Goal: Task Accomplishment & Management: Manage account settings

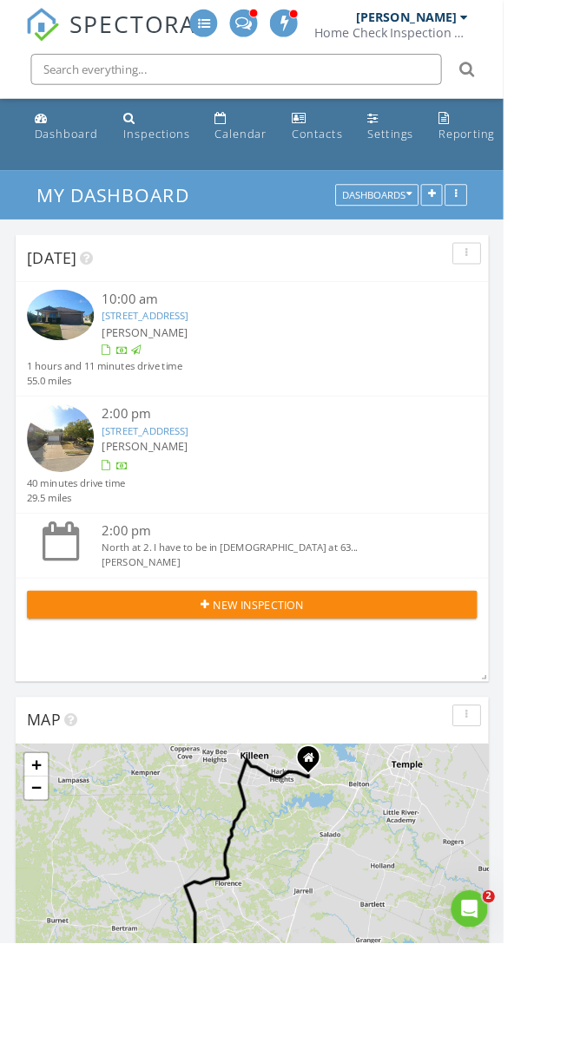
click at [212, 482] on link "11220 Amaranth Ln, Austin, TX 78754" at bounding box center [163, 485] width 97 height 16
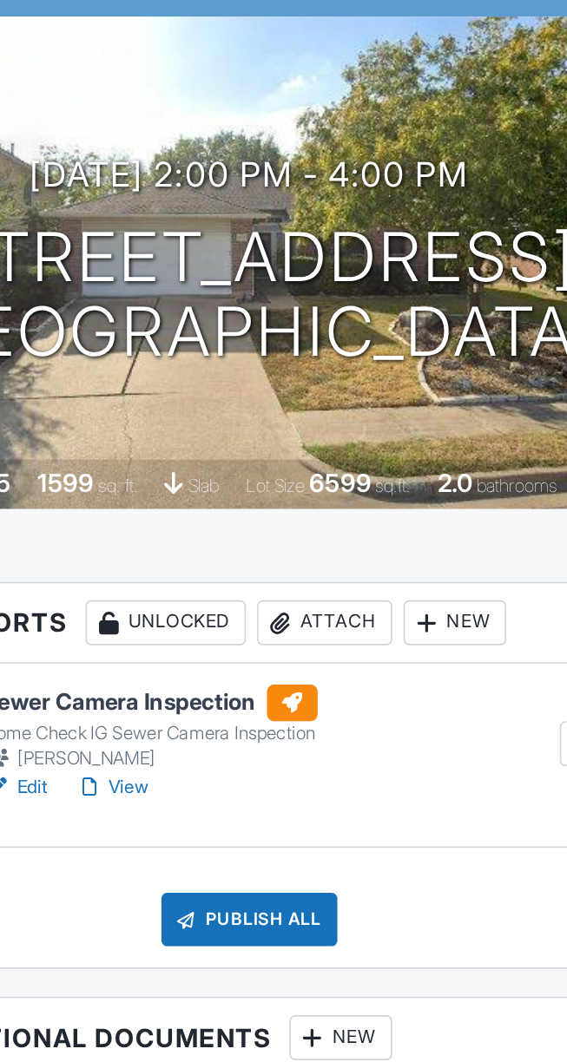
click at [221, 729] on link "View" at bounding box center [198, 728] width 45 height 17
